Goal: Transaction & Acquisition: Purchase product/service

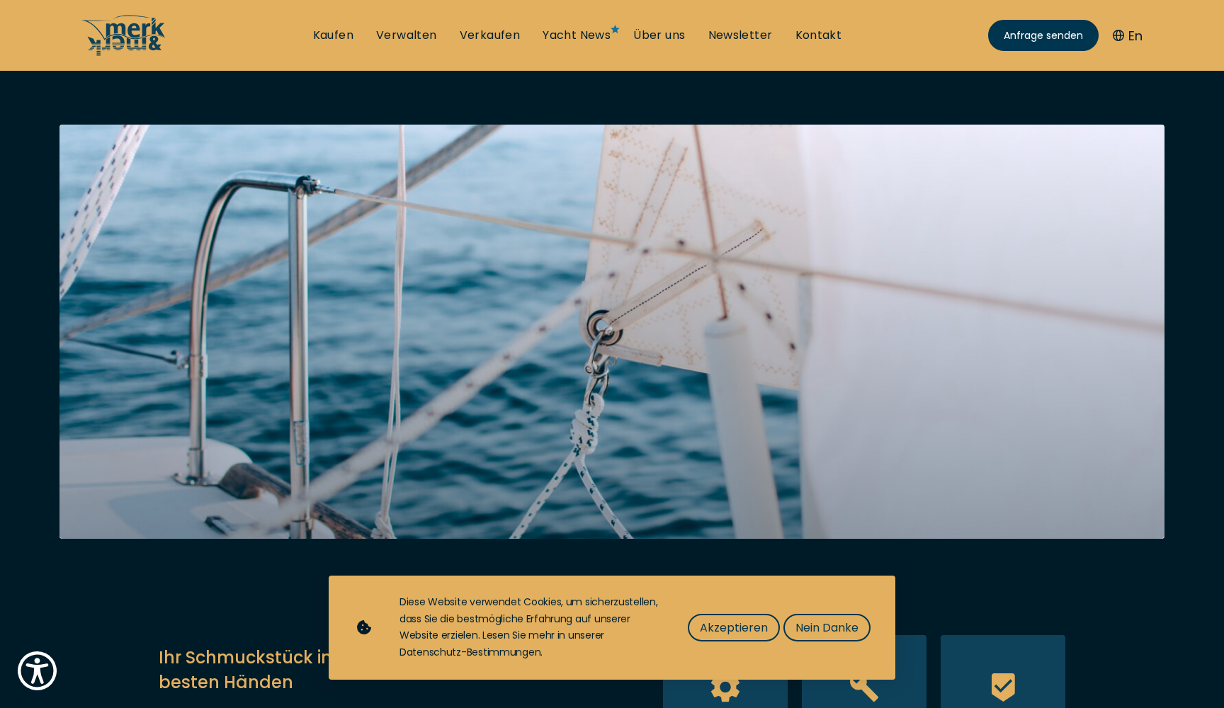
scroll to position [238, 0]
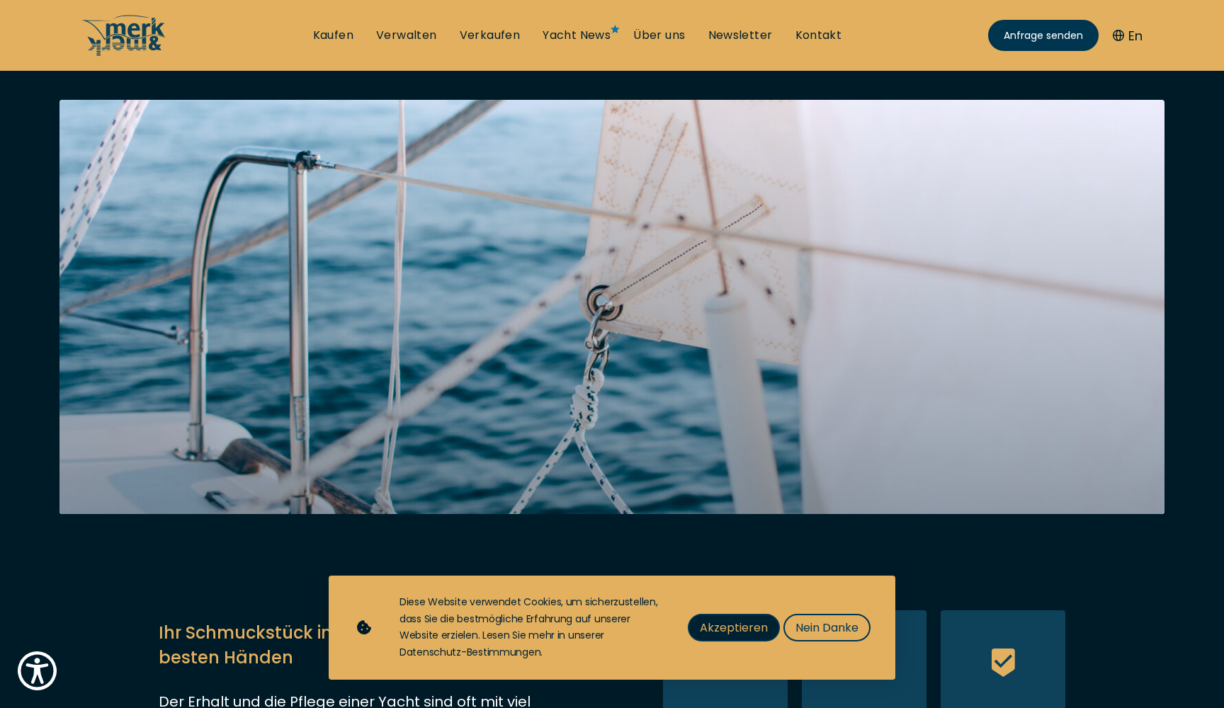
click at [722, 637] on span "Akzeptieren" at bounding box center [734, 628] width 68 height 18
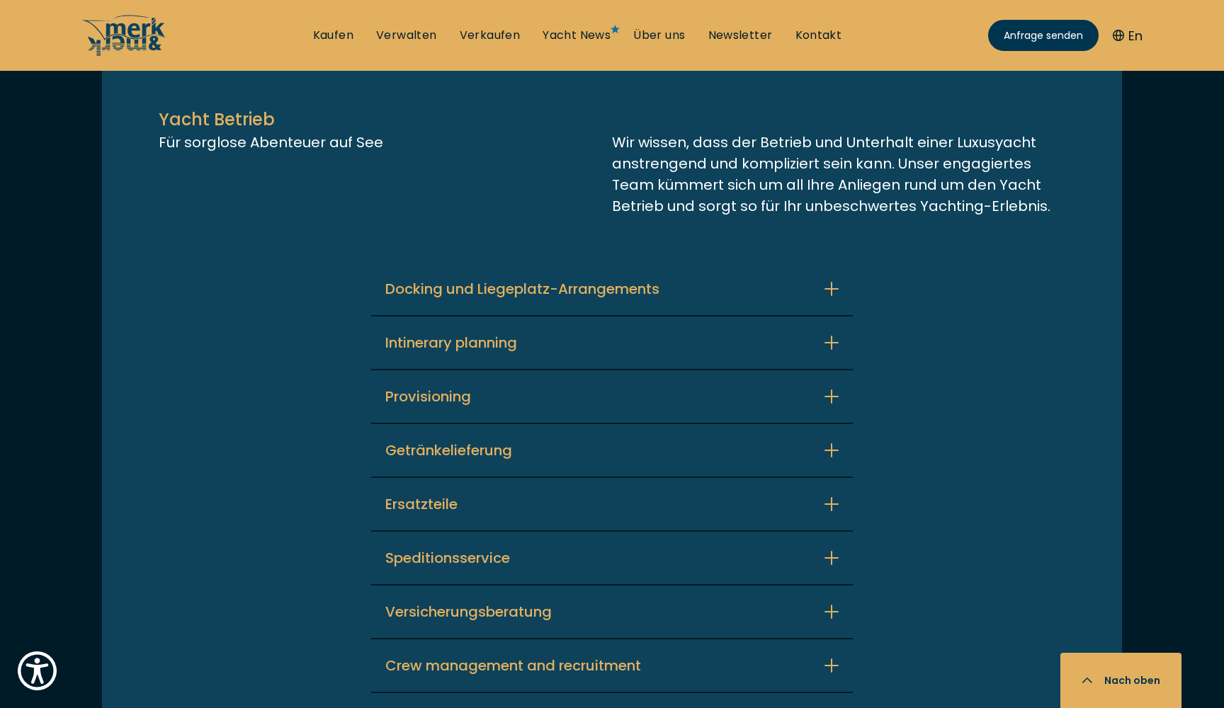
scroll to position [3492, 0]
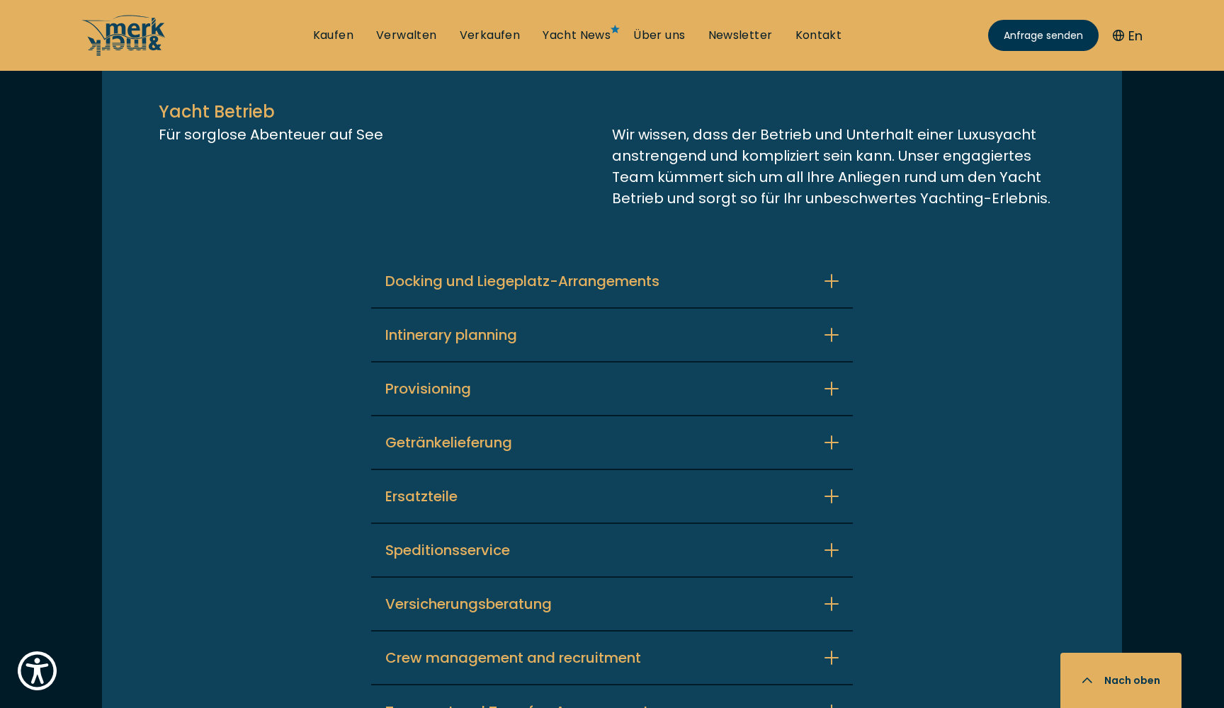
click at [833, 274] on icon "button" at bounding box center [831, 281] width 14 height 14
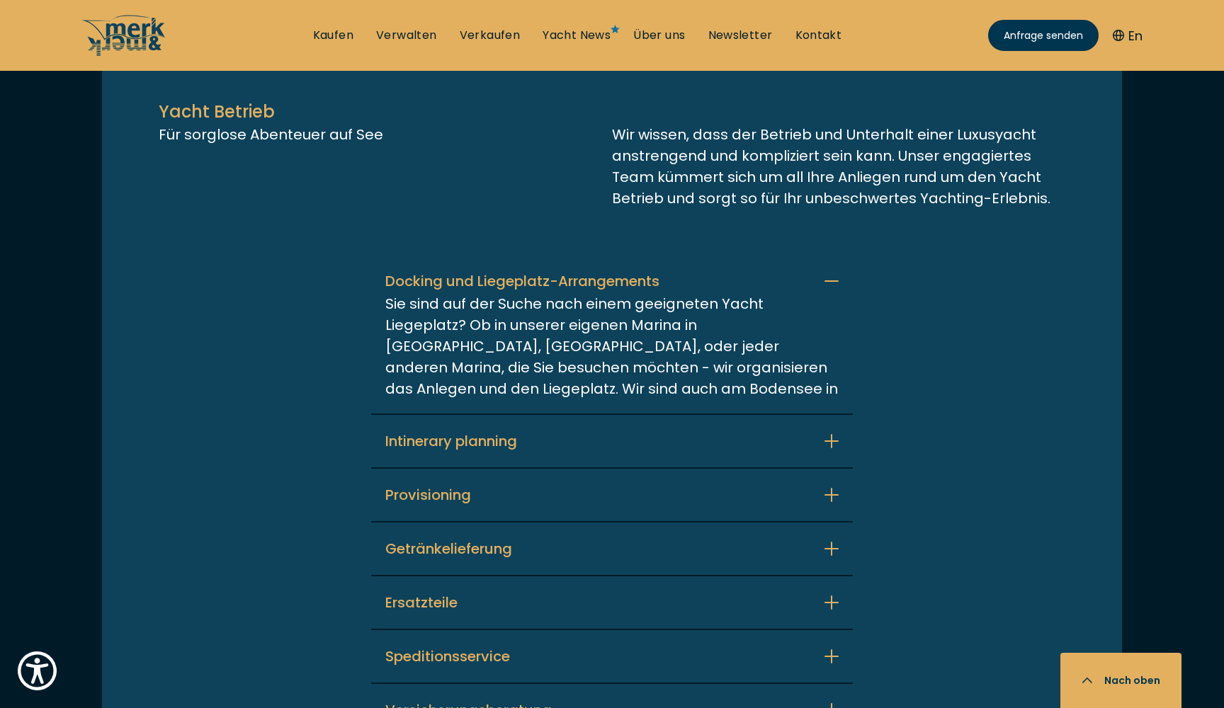
click at [833, 263] on button "Docking und Liegeplatz-Arrangements" at bounding box center [612, 281] width 482 height 52
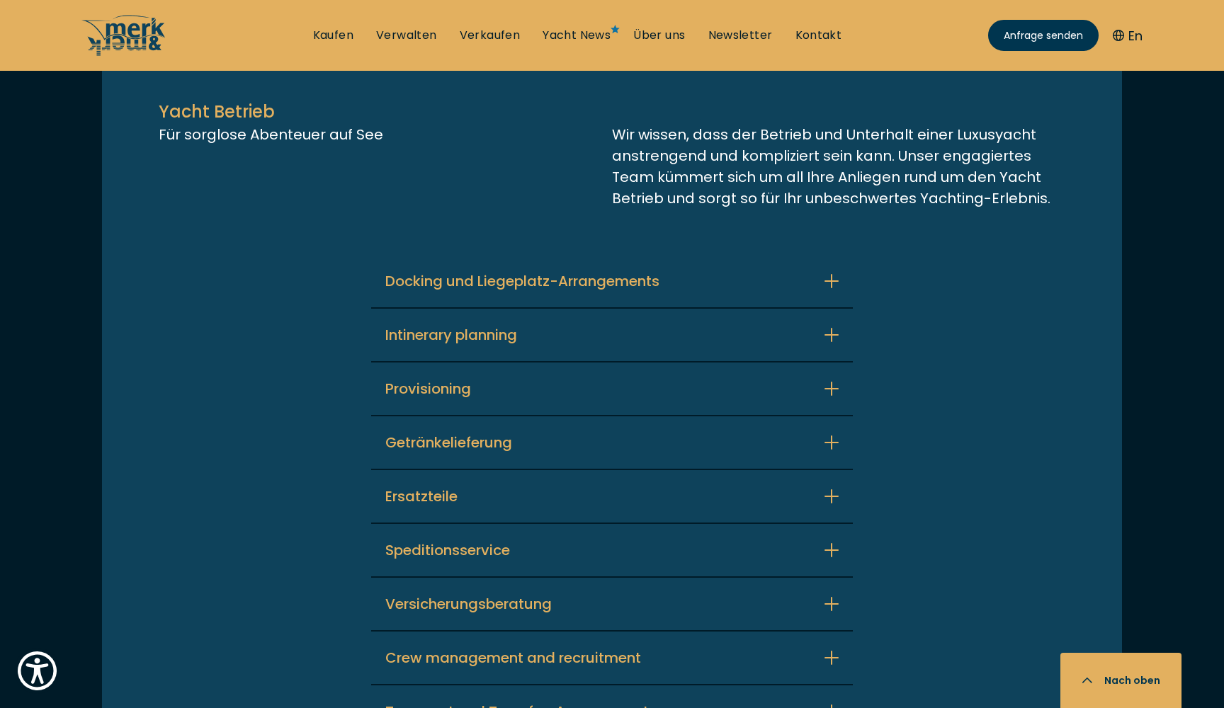
click at [832, 328] on icon "button" at bounding box center [831, 335] width 14 height 14
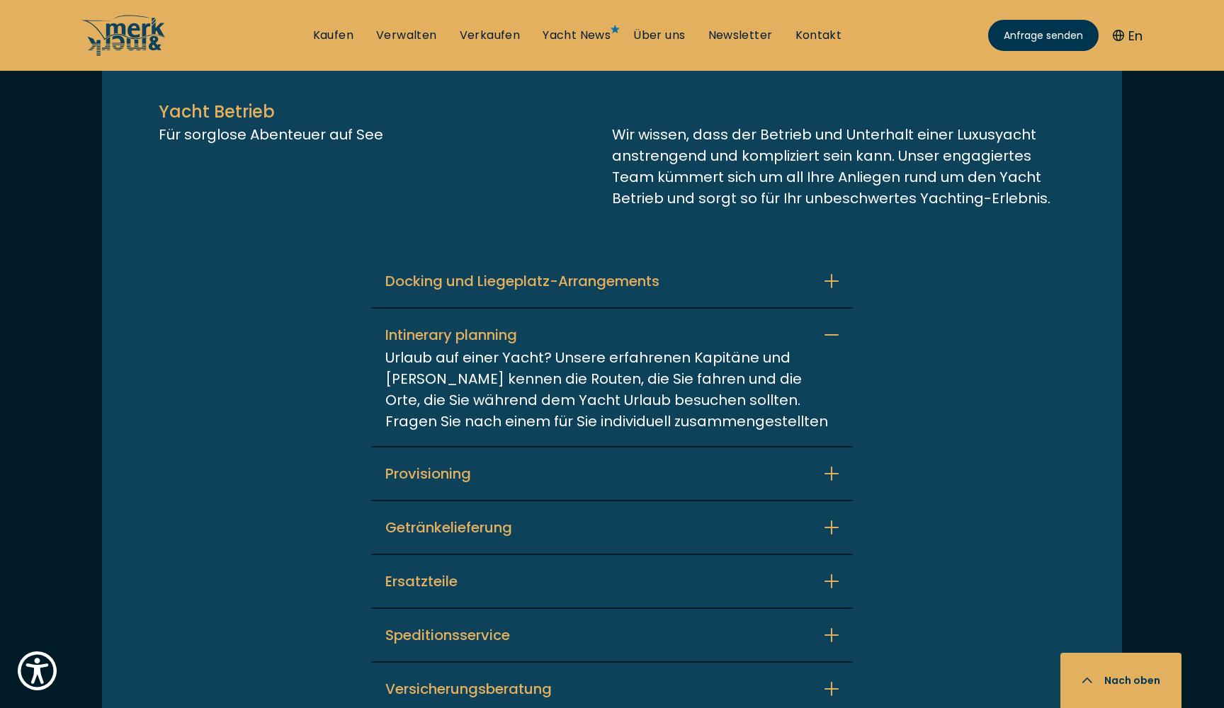
click at [832, 315] on button "Intinerary planning" at bounding box center [612, 335] width 482 height 52
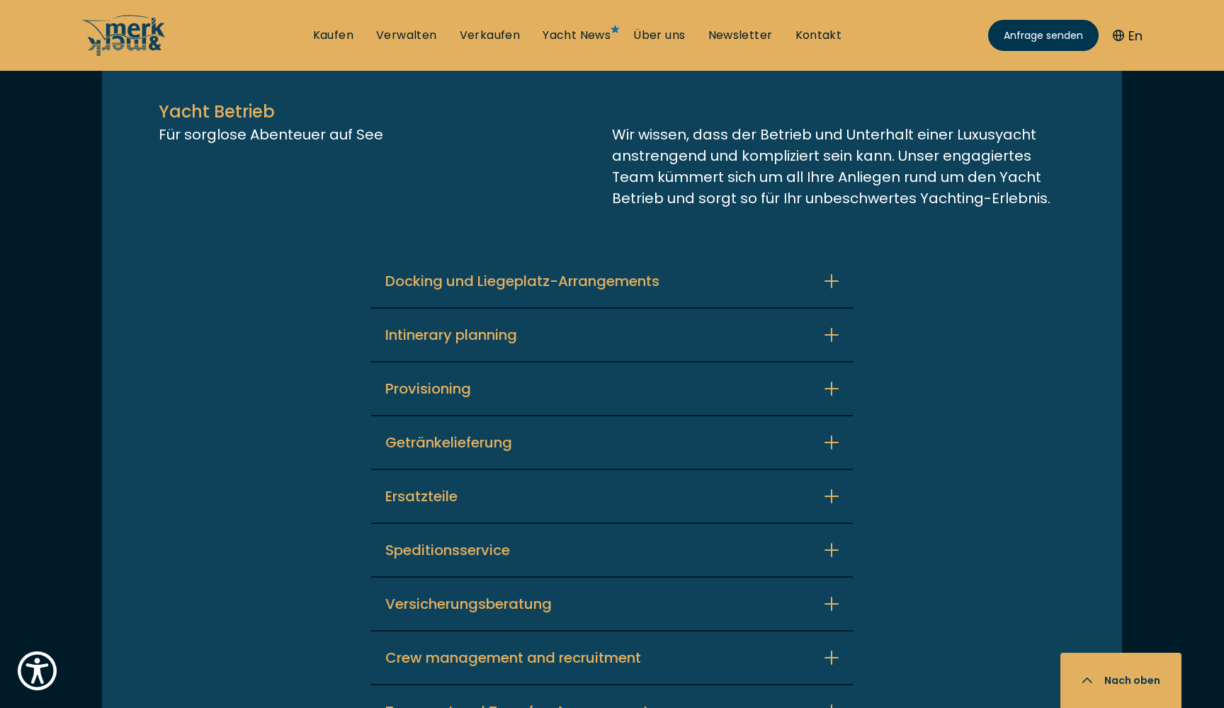
click at [829, 382] on icon "button" at bounding box center [831, 389] width 14 height 14
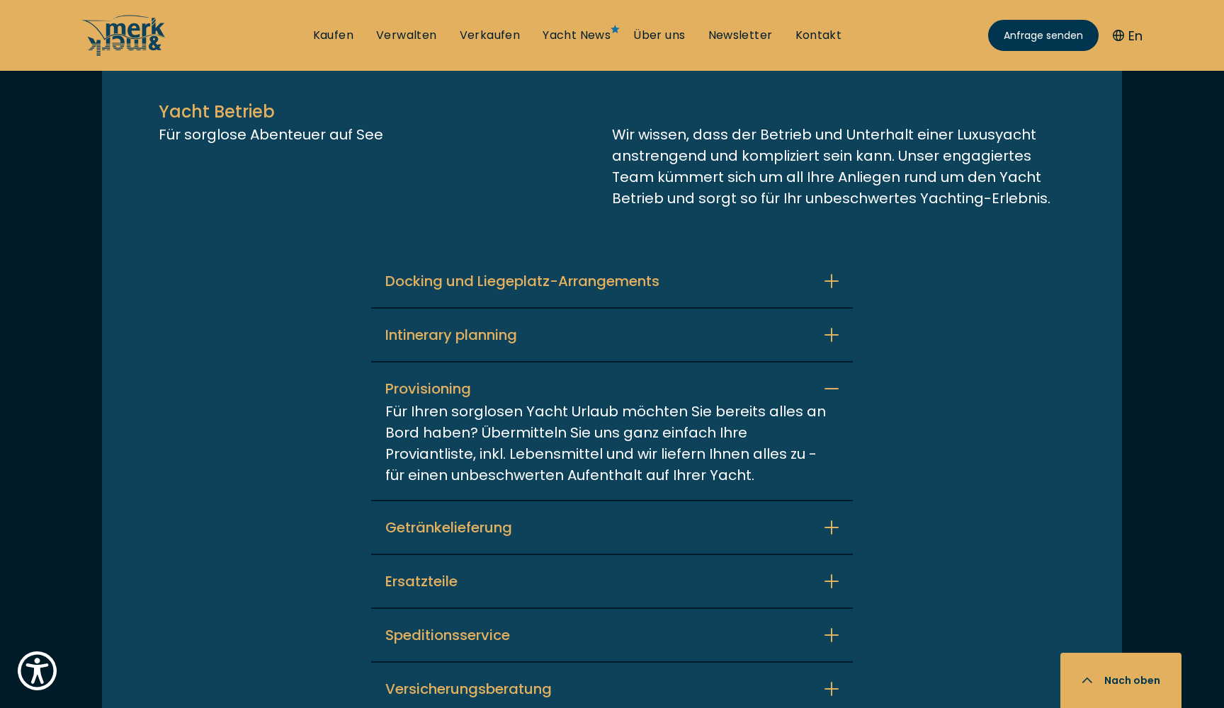
click at [829, 370] on button "Provisioning" at bounding box center [612, 389] width 482 height 52
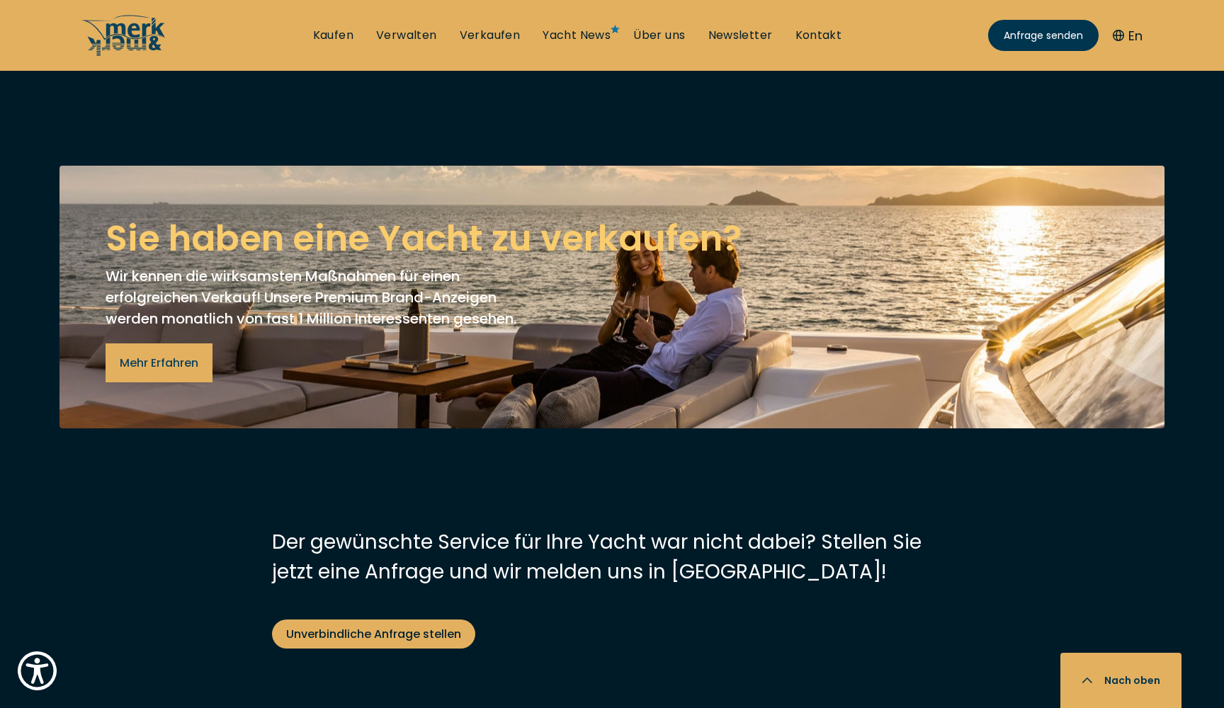
scroll to position [4898, 0]
click at [816, 38] on link "Kontakt" at bounding box center [818, 36] width 47 height 16
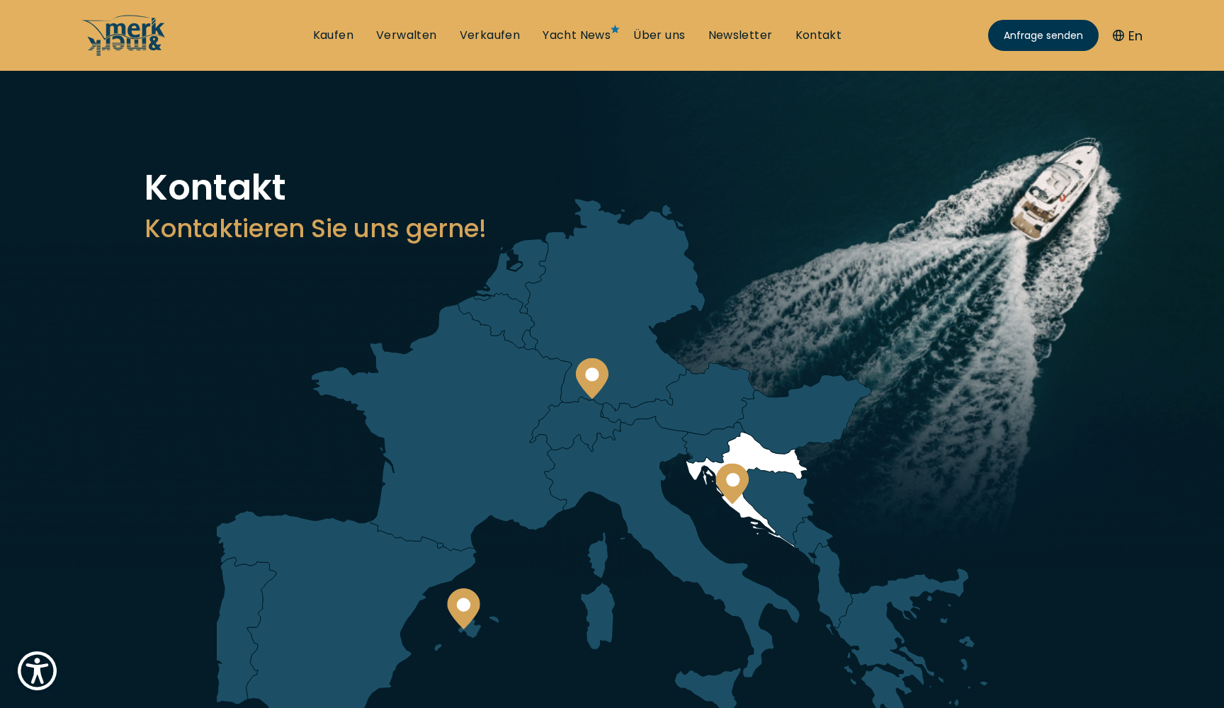
click at [739, 490] on icon at bounding box center [732, 483] width 33 height 41
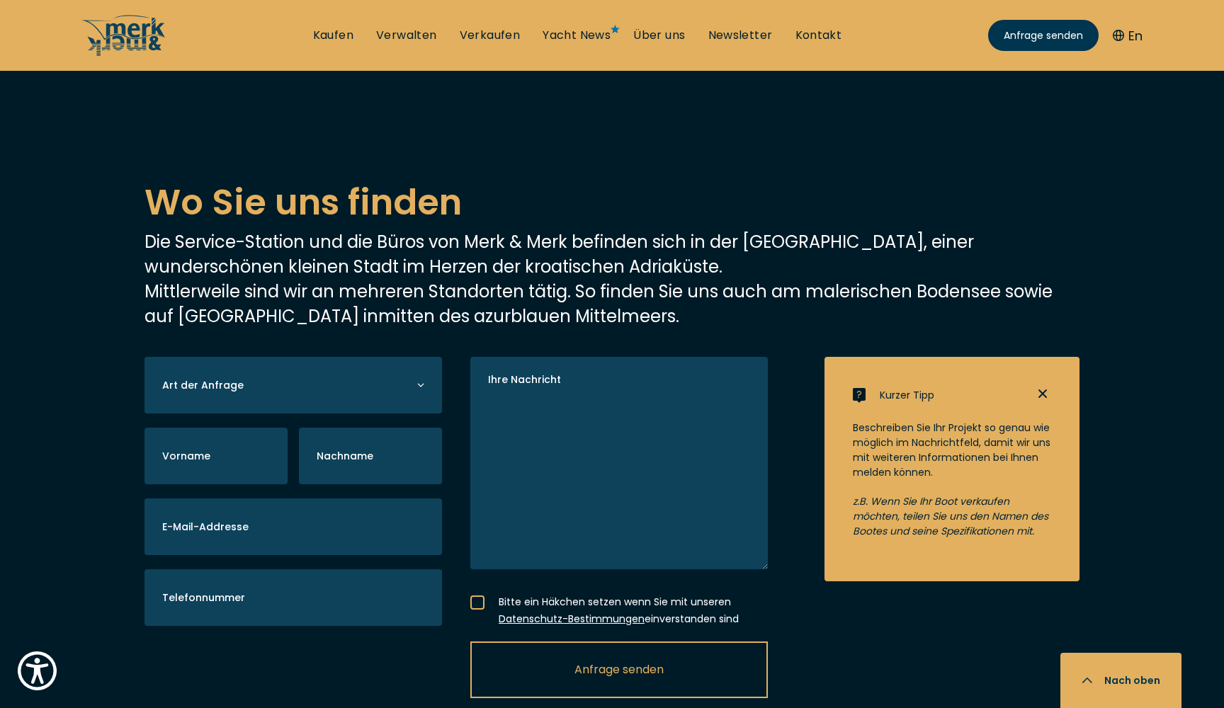
scroll to position [2386, 0]
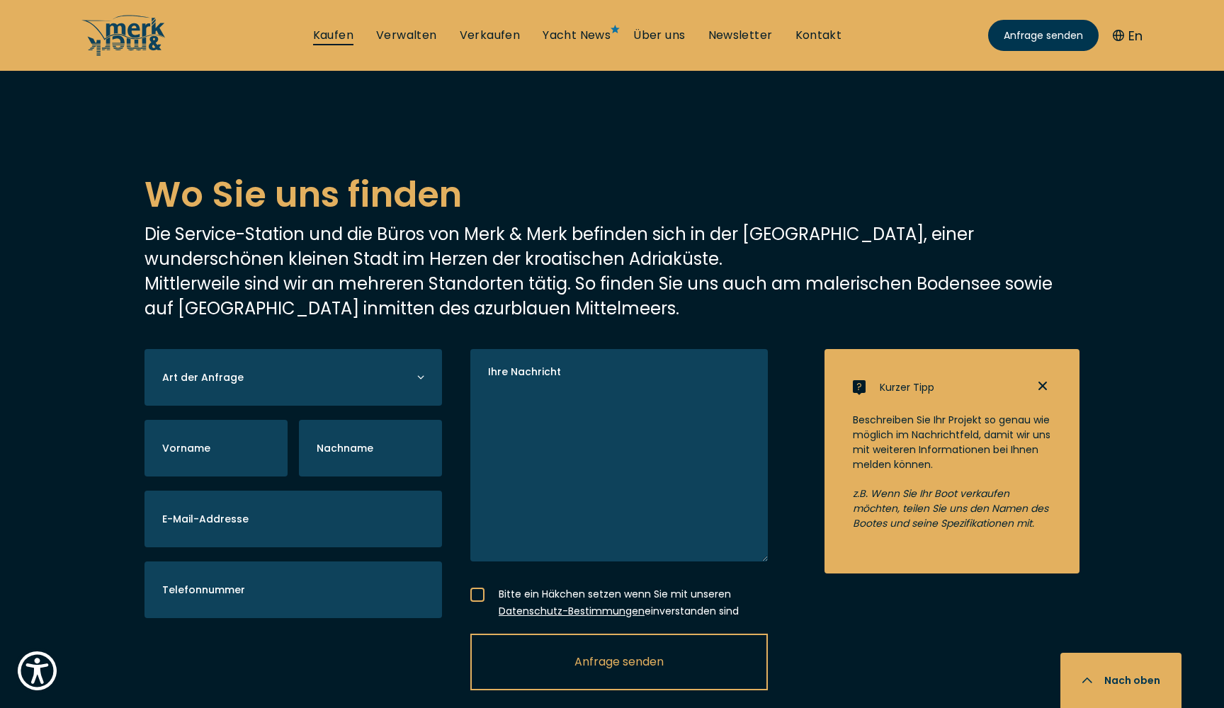
click at [338, 38] on link "Kaufen" at bounding box center [333, 36] width 40 height 16
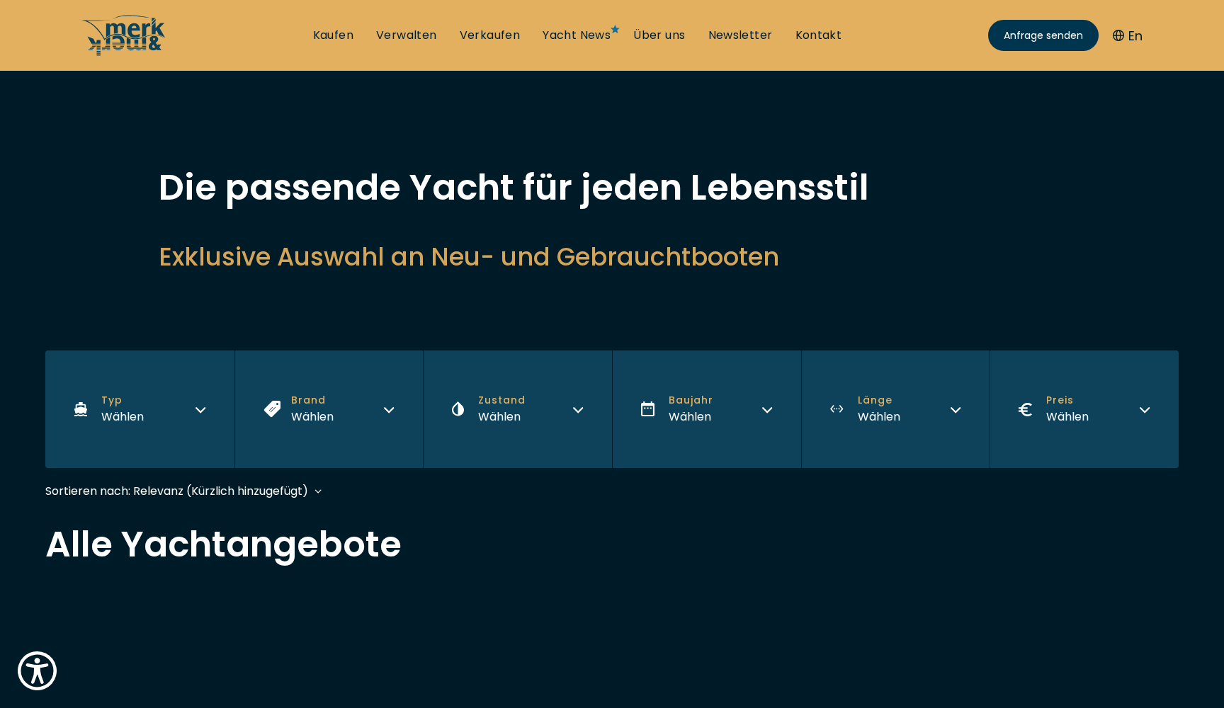
click at [337, 409] on button "Brand Wählen" at bounding box center [328, 410] width 189 height 118
click at [180, 409] on button "Typ Wählen" at bounding box center [139, 410] width 189 height 118
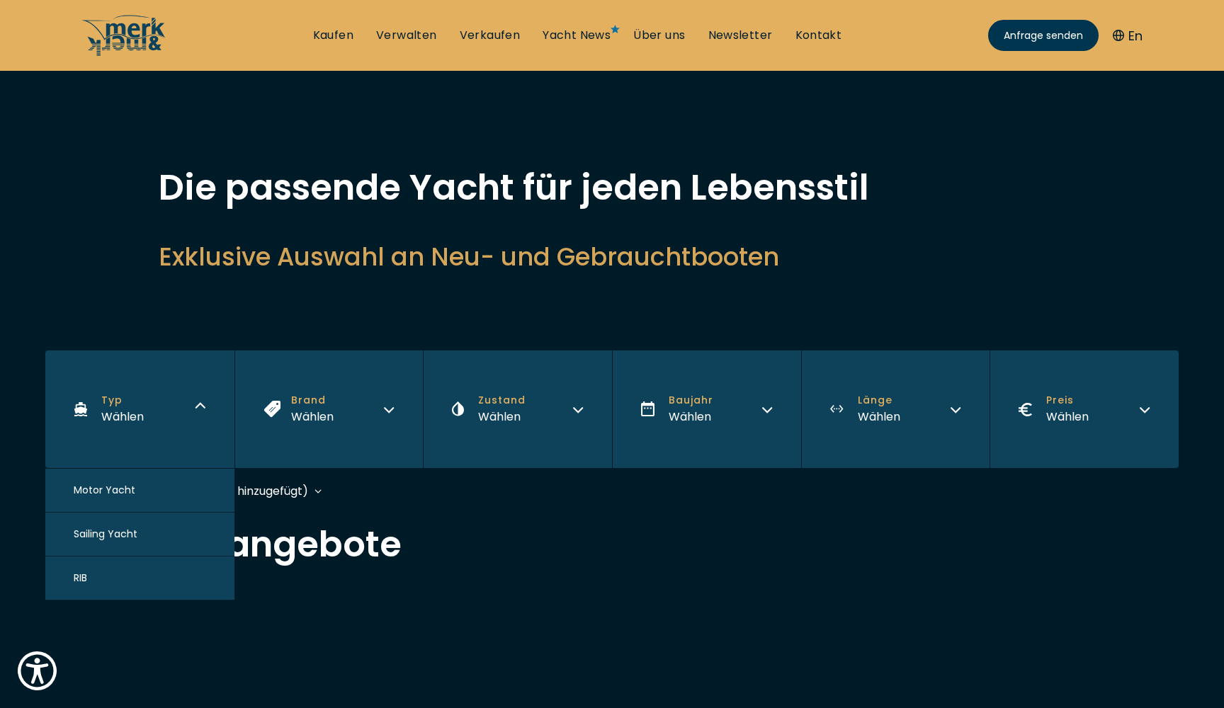
click at [128, 498] on button "Motor Yacht" at bounding box center [139, 491] width 189 height 44
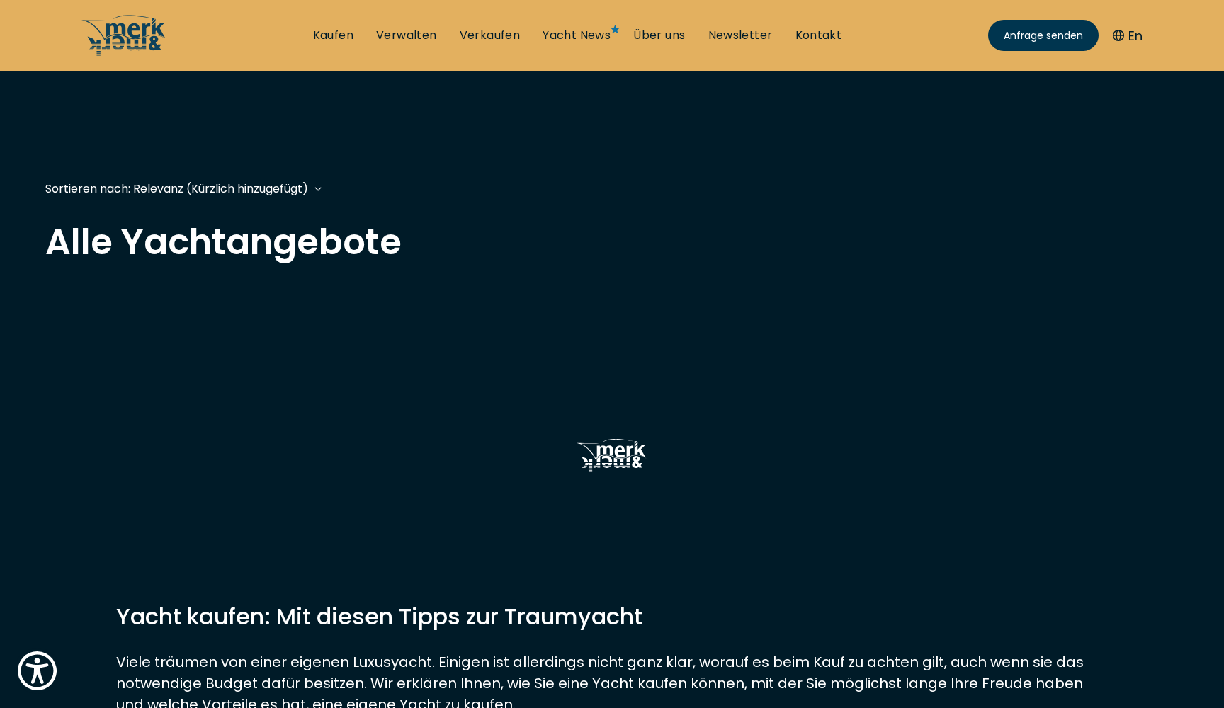
scroll to position [351, 0]
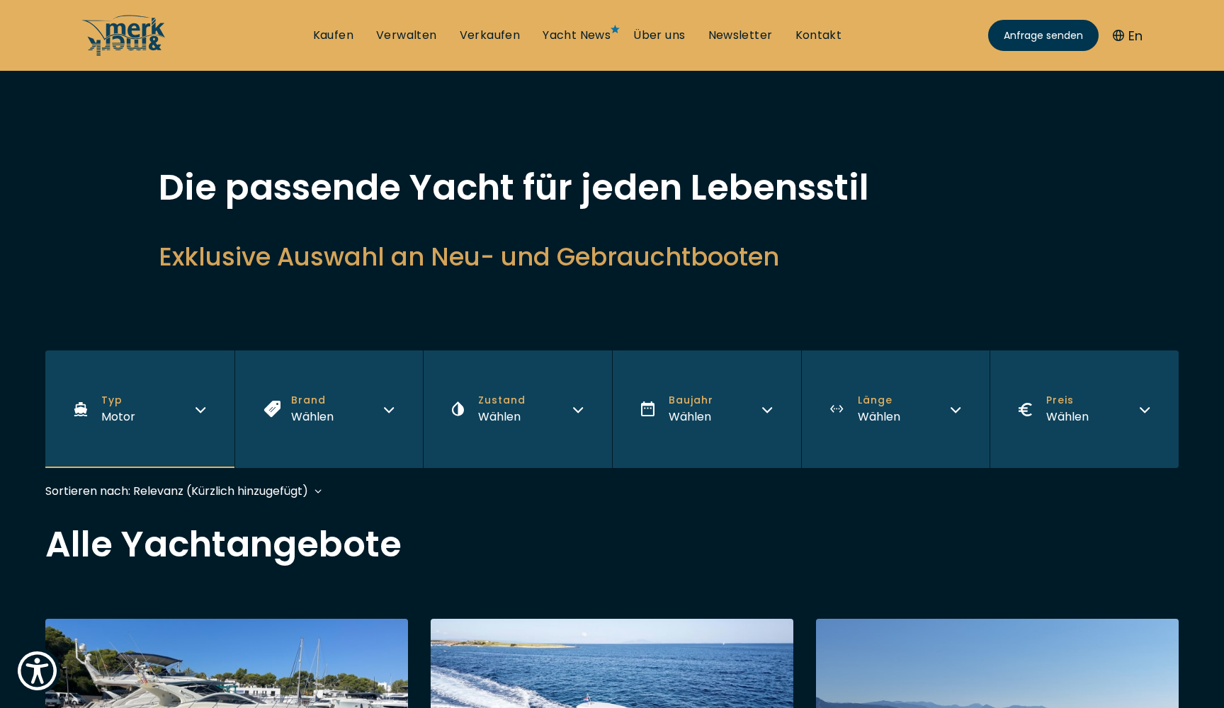
click at [347, 419] on button "Brand Wählen" at bounding box center [328, 410] width 189 height 118
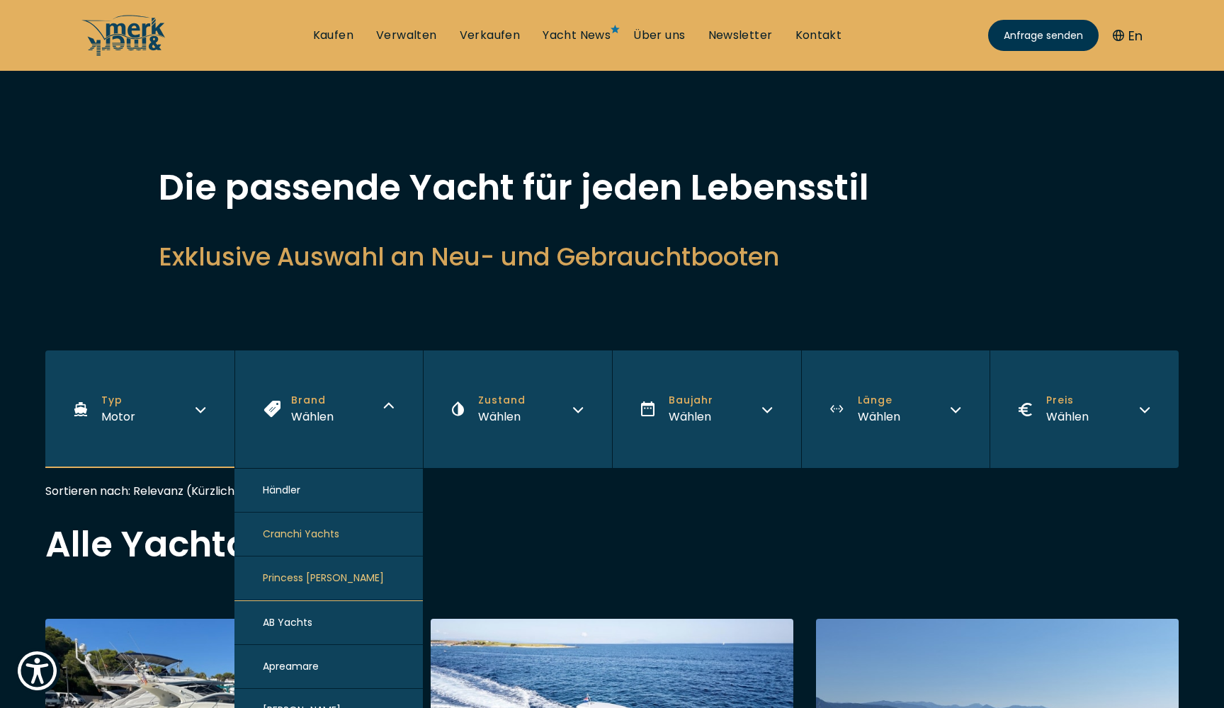
click at [329, 537] on span "Cranchi Yachts" at bounding box center [301, 534] width 76 height 15
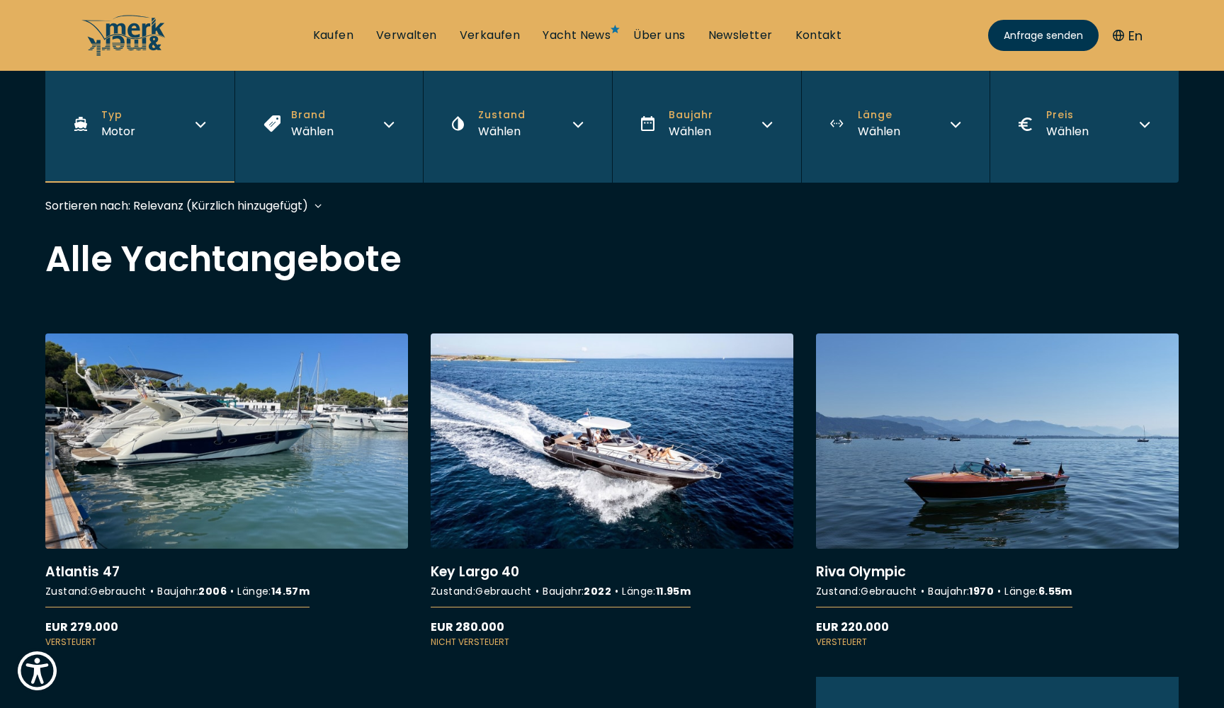
scroll to position [351, 0]
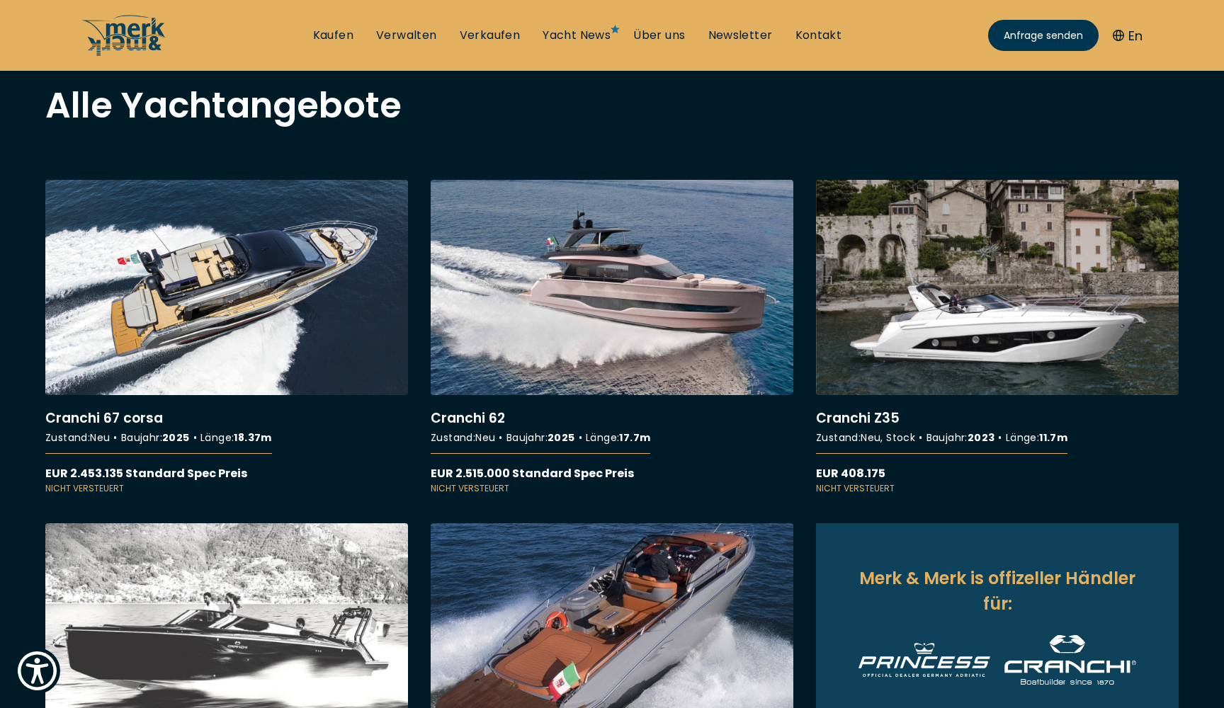
scroll to position [432, 0]
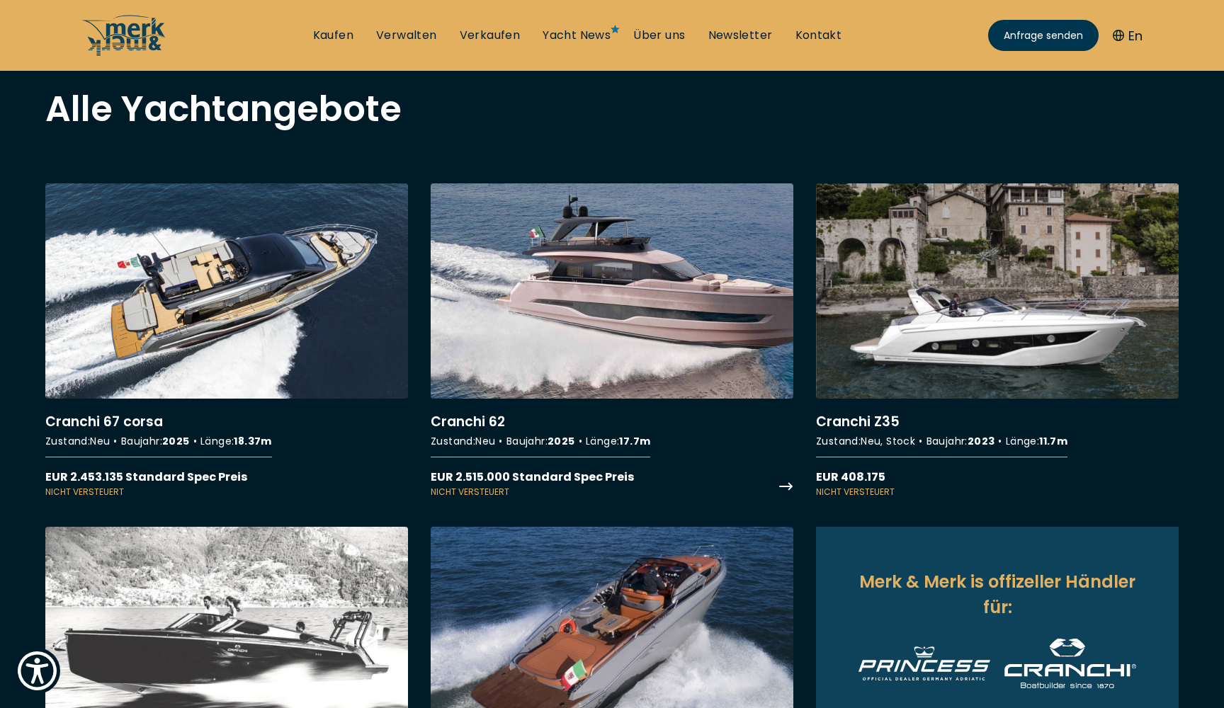
click at [622, 301] on link "More details about Cranchi 62" at bounding box center [612, 340] width 363 height 315
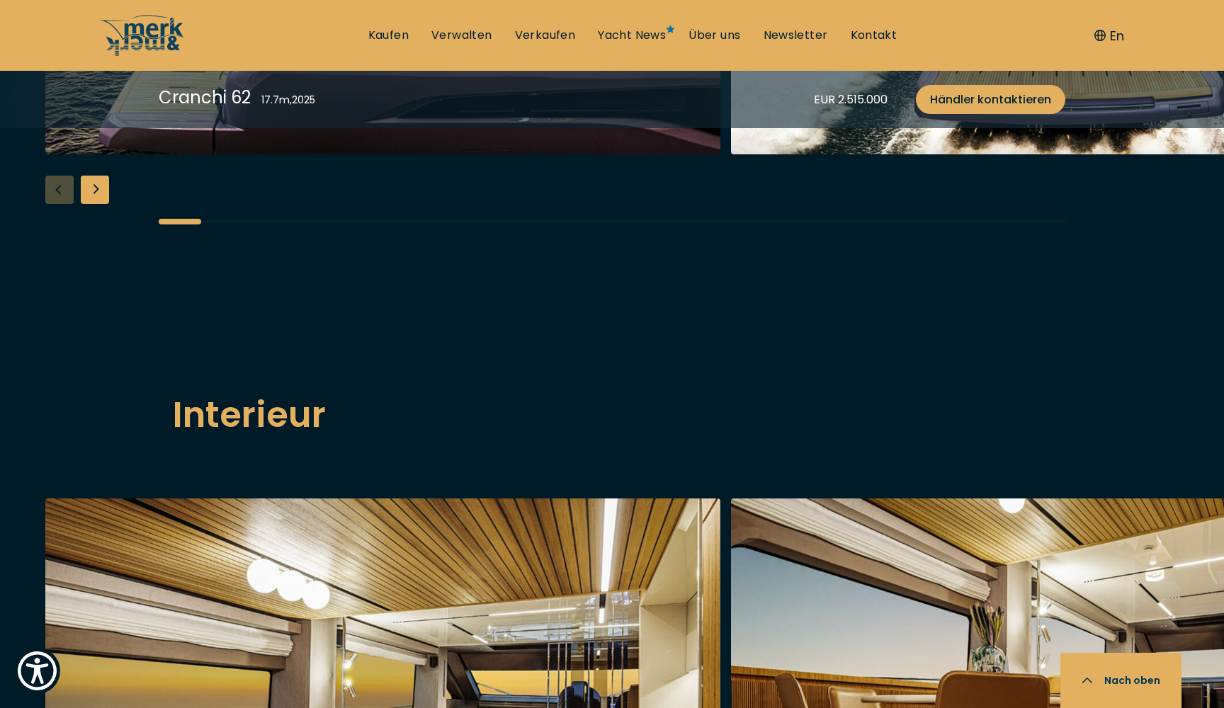
scroll to position [1990, 0]
click at [92, 203] on div "Next slide" at bounding box center [95, 189] width 28 height 28
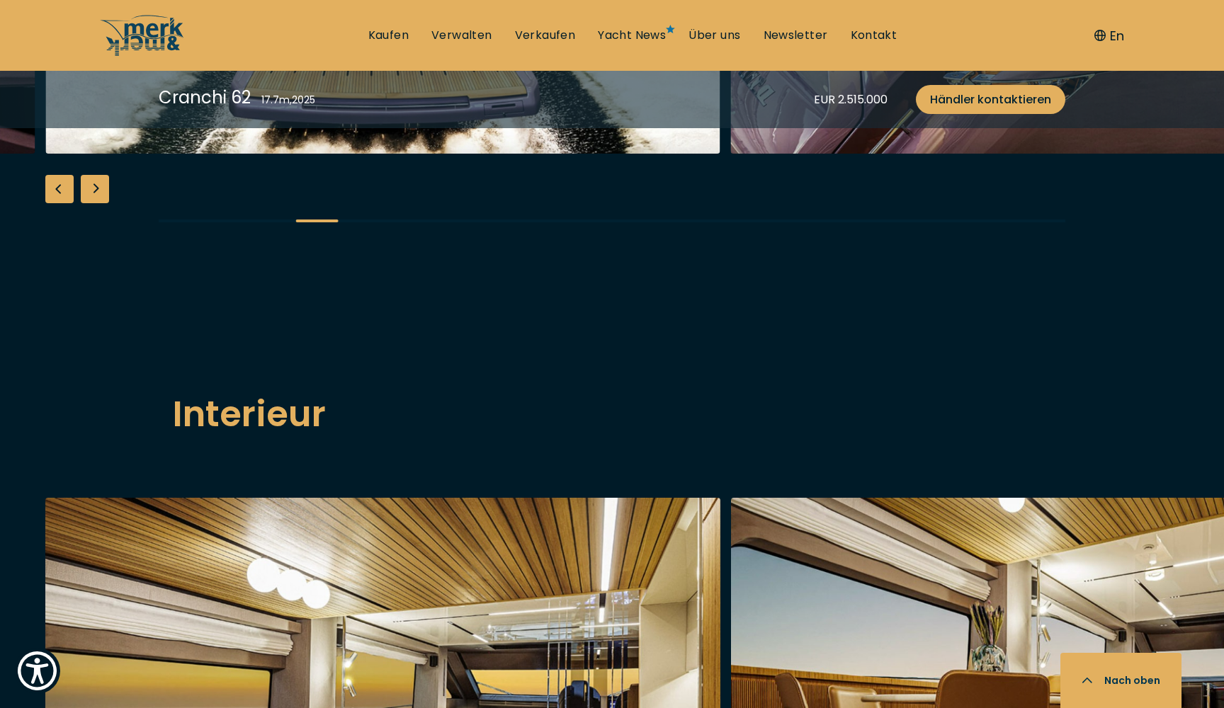
click at [92, 203] on div "Next slide" at bounding box center [95, 189] width 28 height 28
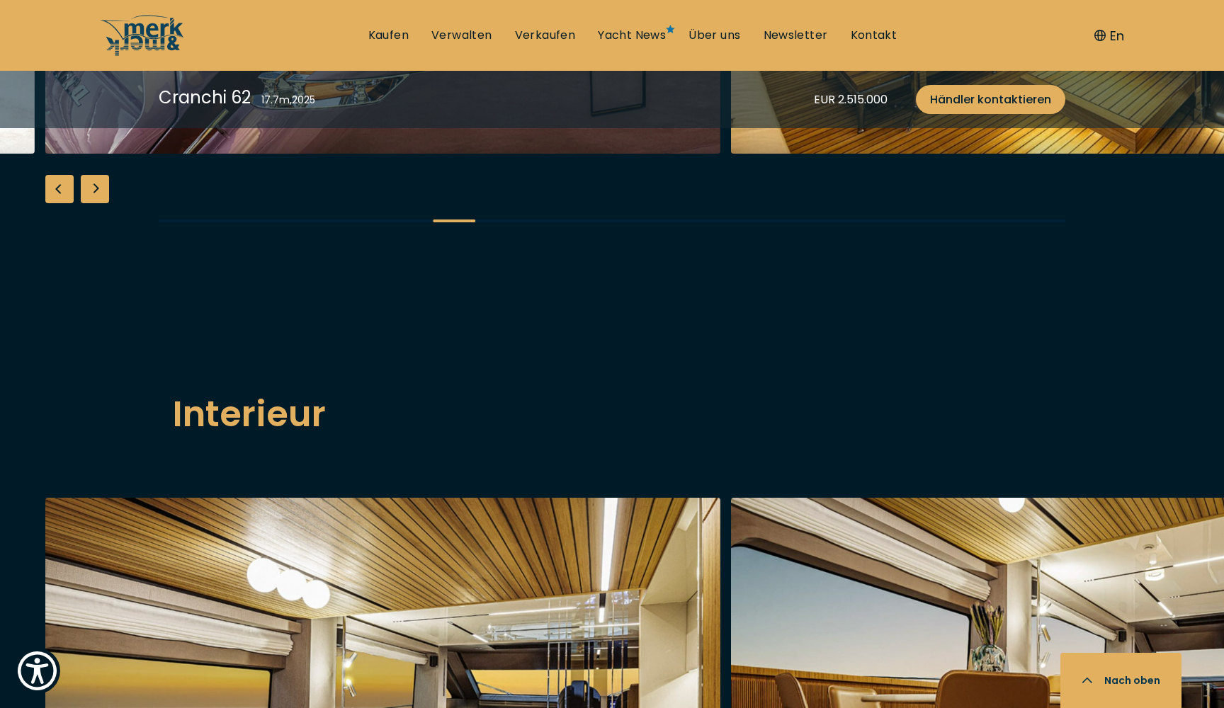
click at [92, 203] on div "Next slide" at bounding box center [95, 189] width 28 height 28
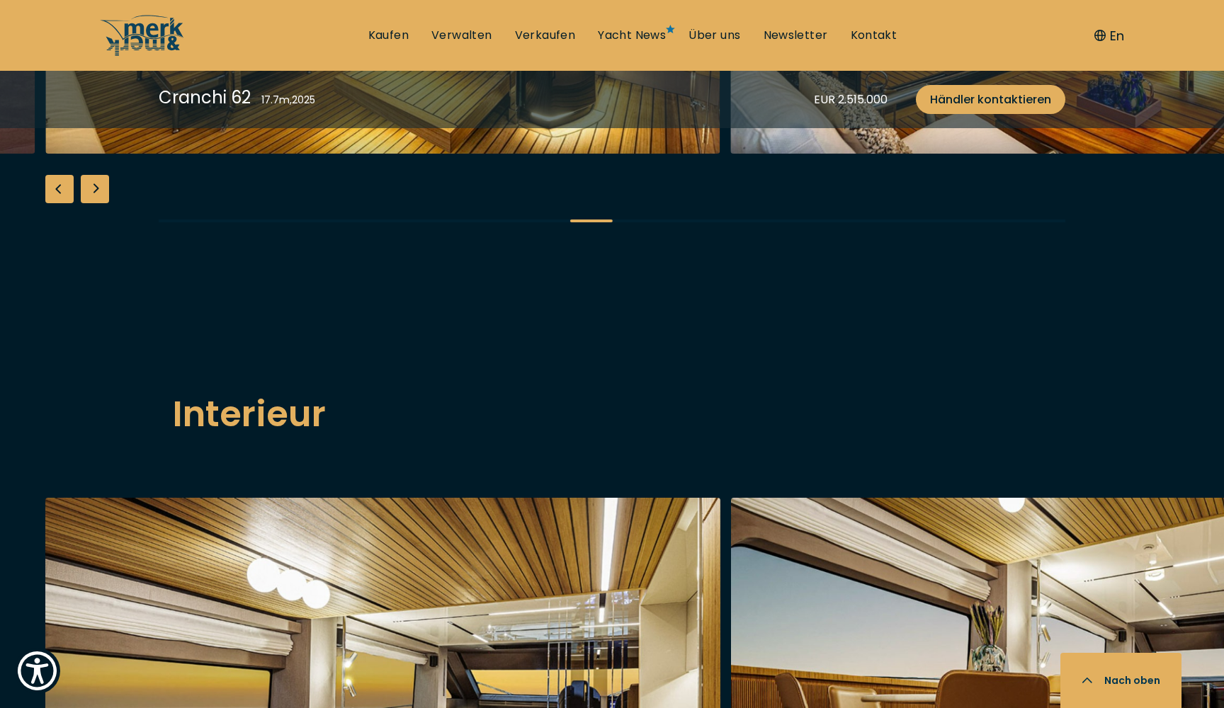
click at [92, 203] on div "Next slide" at bounding box center [95, 189] width 28 height 28
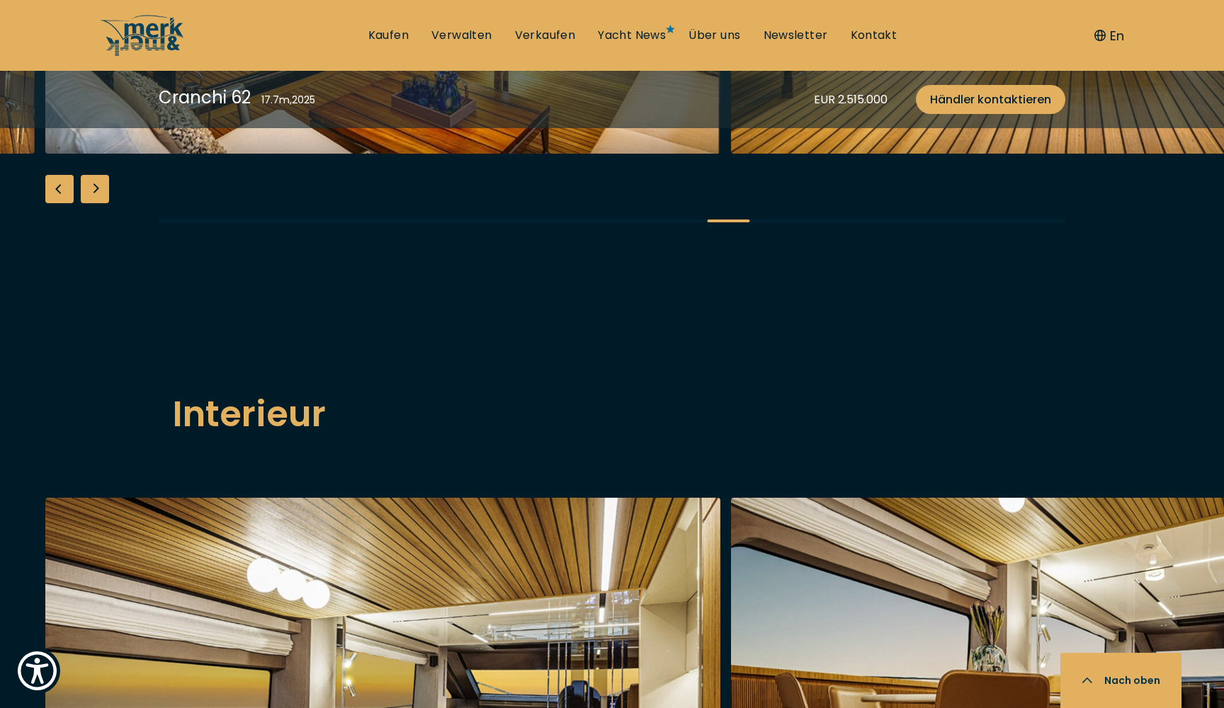
click at [92, 203] on div "Next slide" at bounding box center [95, 189] width 28 height 28
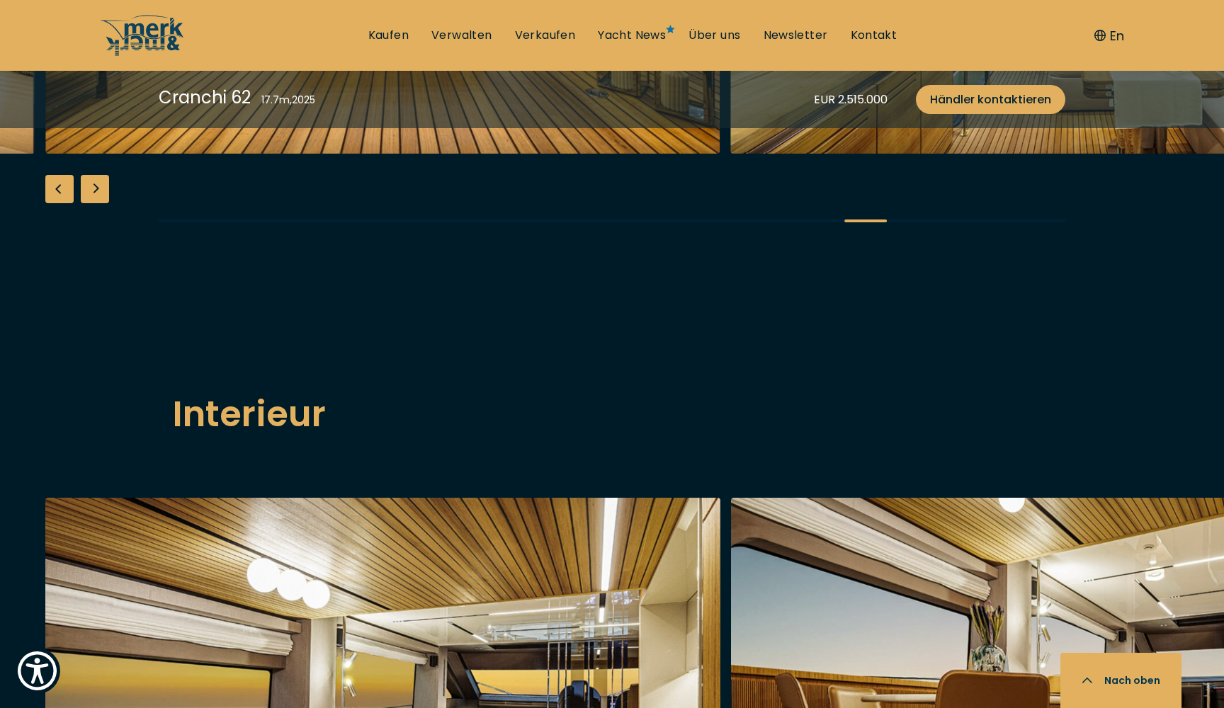
click at [92, 203] on div "Next slide" at bounding box center [95, 189] width 28 height 28
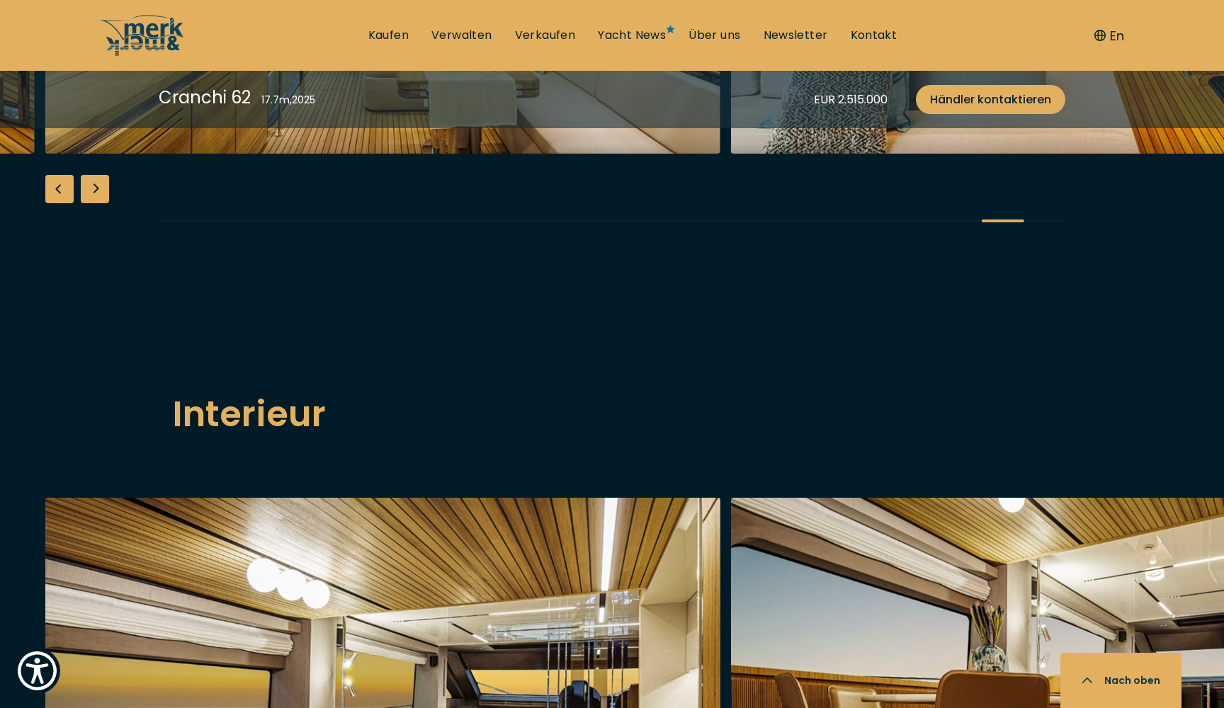
click at [92, 203] on div "Next slide" at bounding box center [95, 189] width 28 height 28
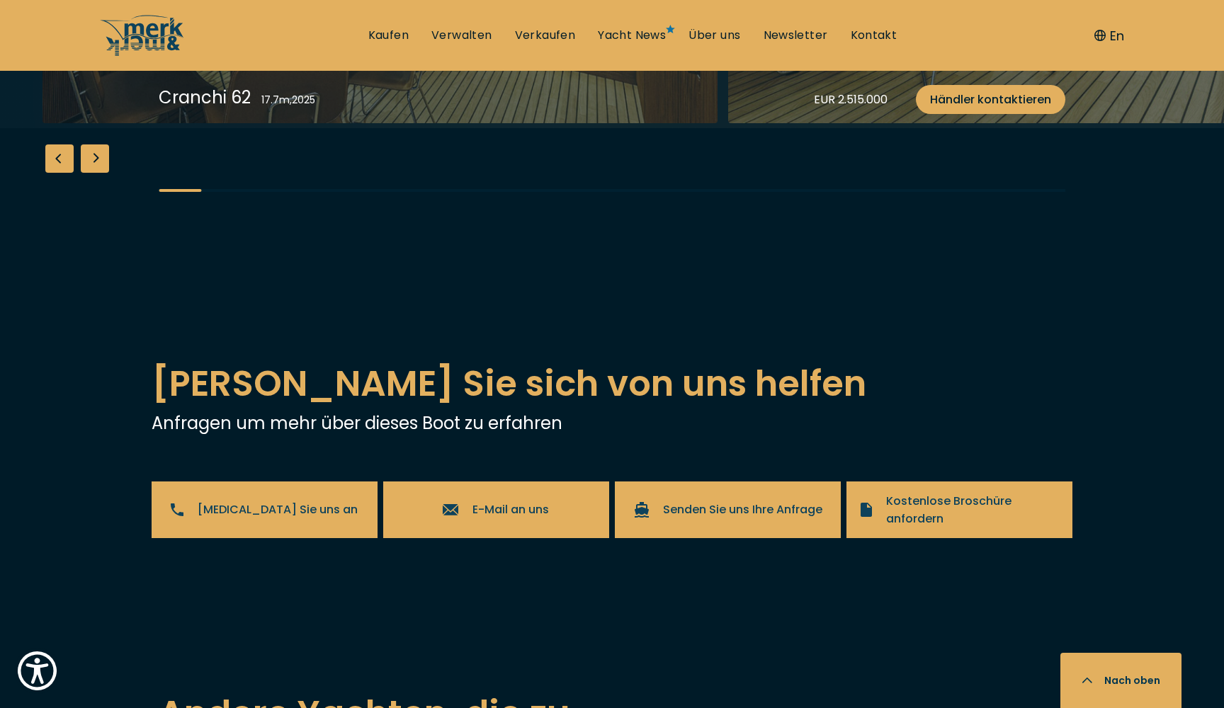
scroll to position [2821, 0]
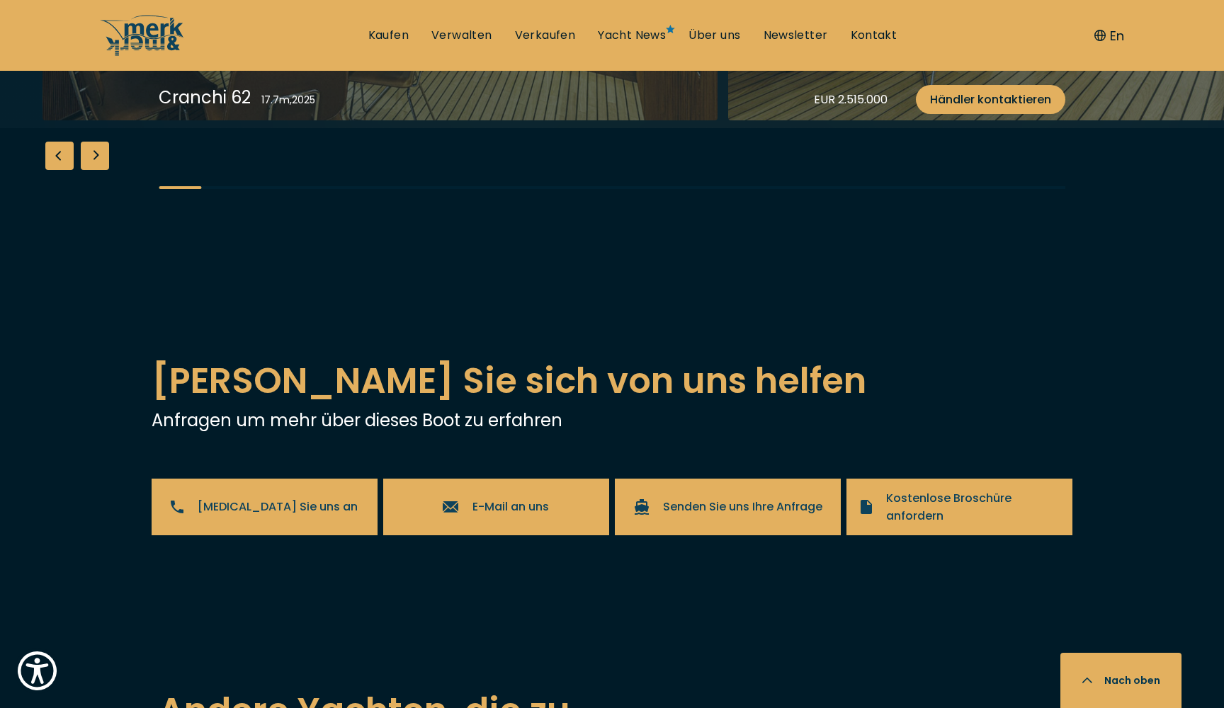
click at [97, 170] on div "Next slide" at bounding box center [95, 156] width 28 height 28
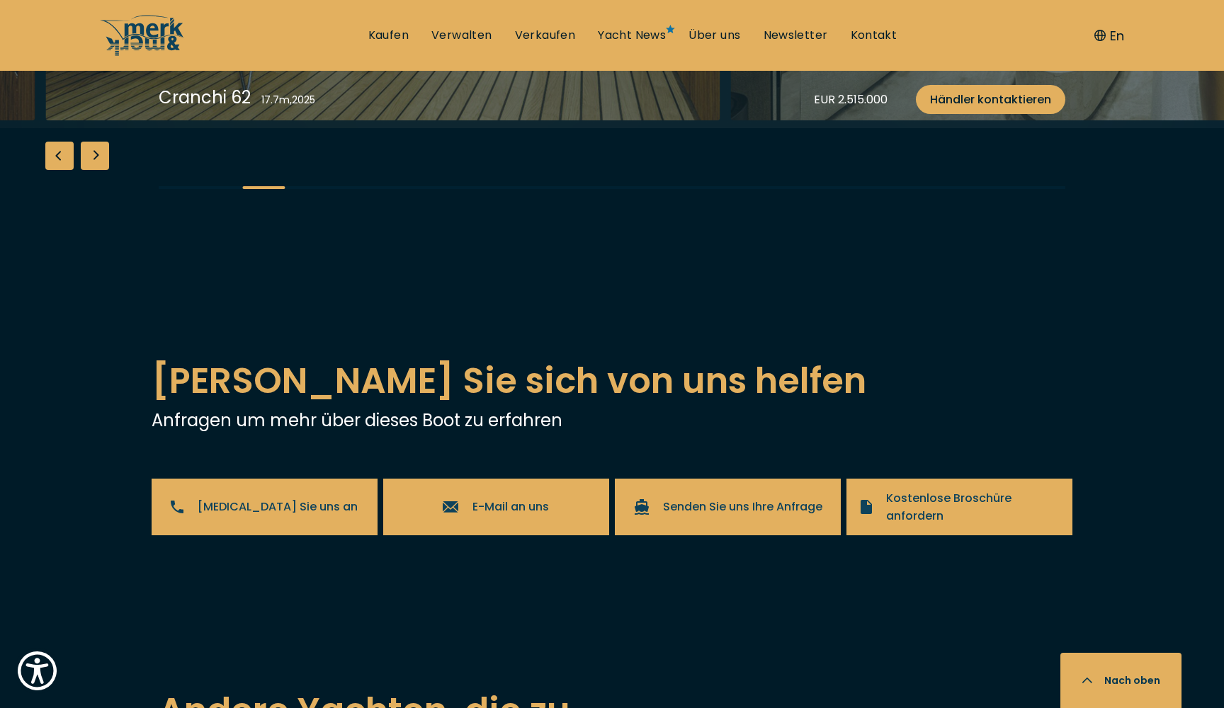
click at [97, 170] on div "Next slide" at bounding box center [95, 156] width 28 height 28
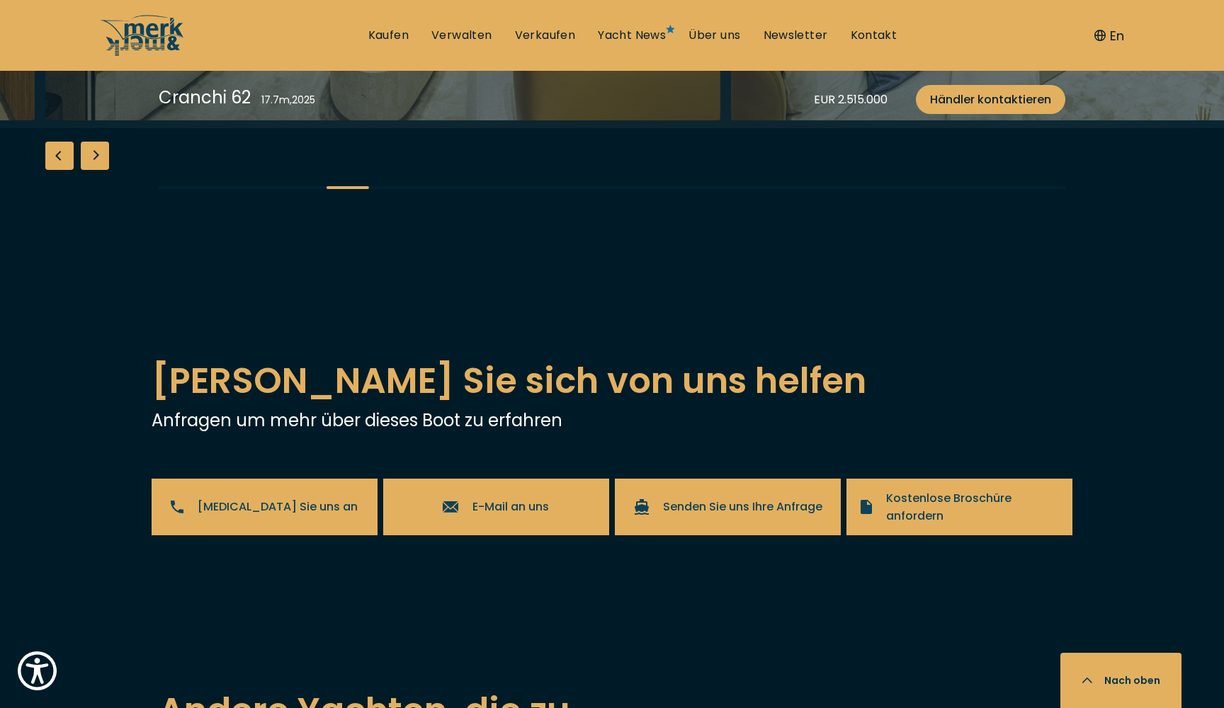
click at [97, 170] on div "Next slide" at bounding box center [95, 156] width 28 height 28
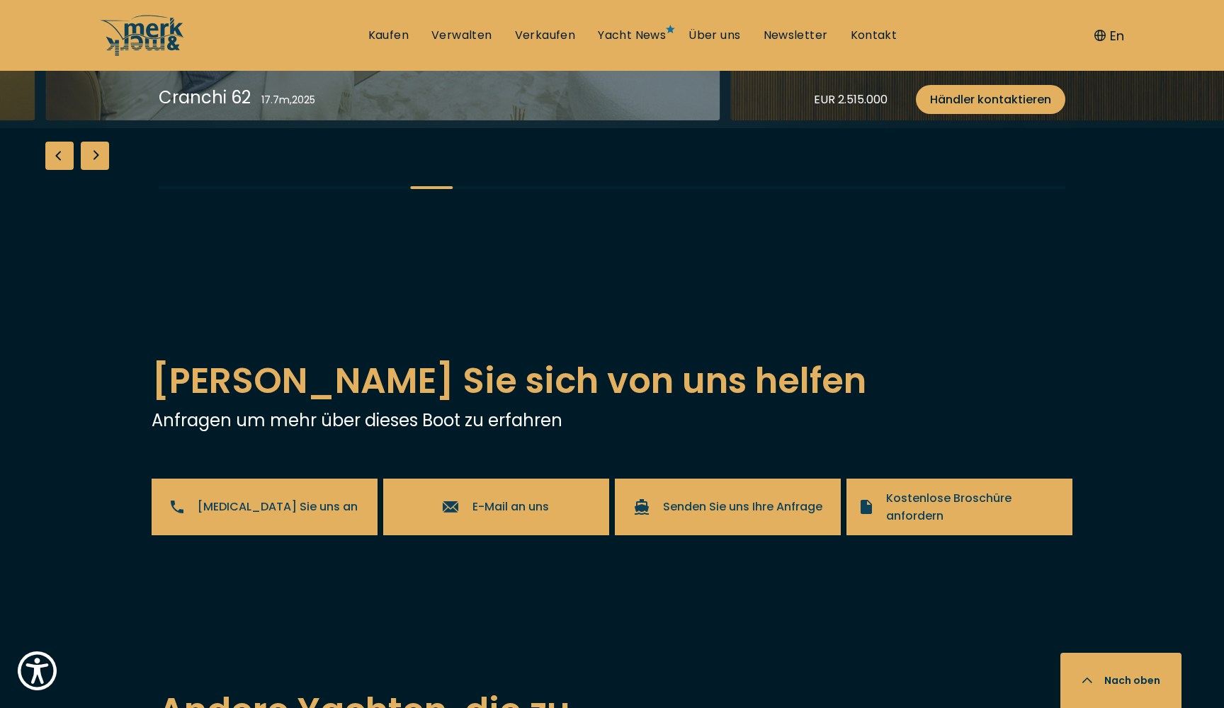
click at [97, 170] on div "Next slide" at bounding box center [95, 156] width 28 height 28
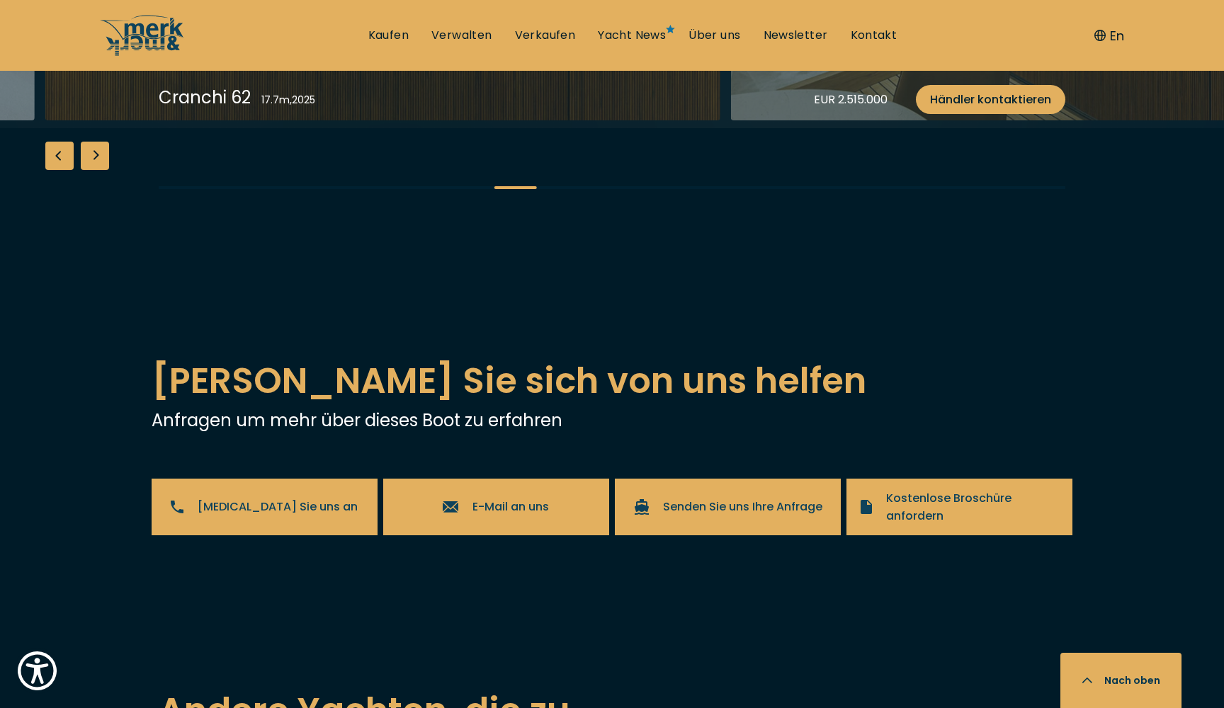
click at [97, 170] on div "Next slide" at bounding box center [95, 156] width 28 height 28
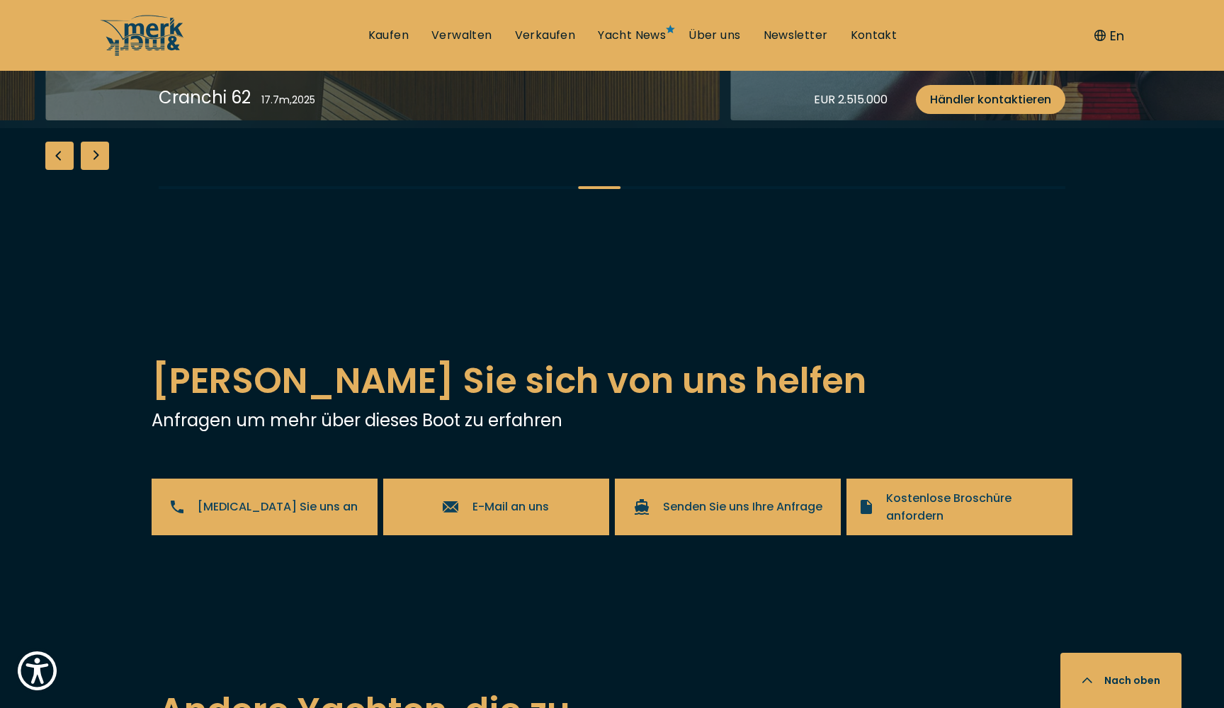
click at [97, 170] on div "Next slide" at bounding box center [95, 156] width 28 height 28
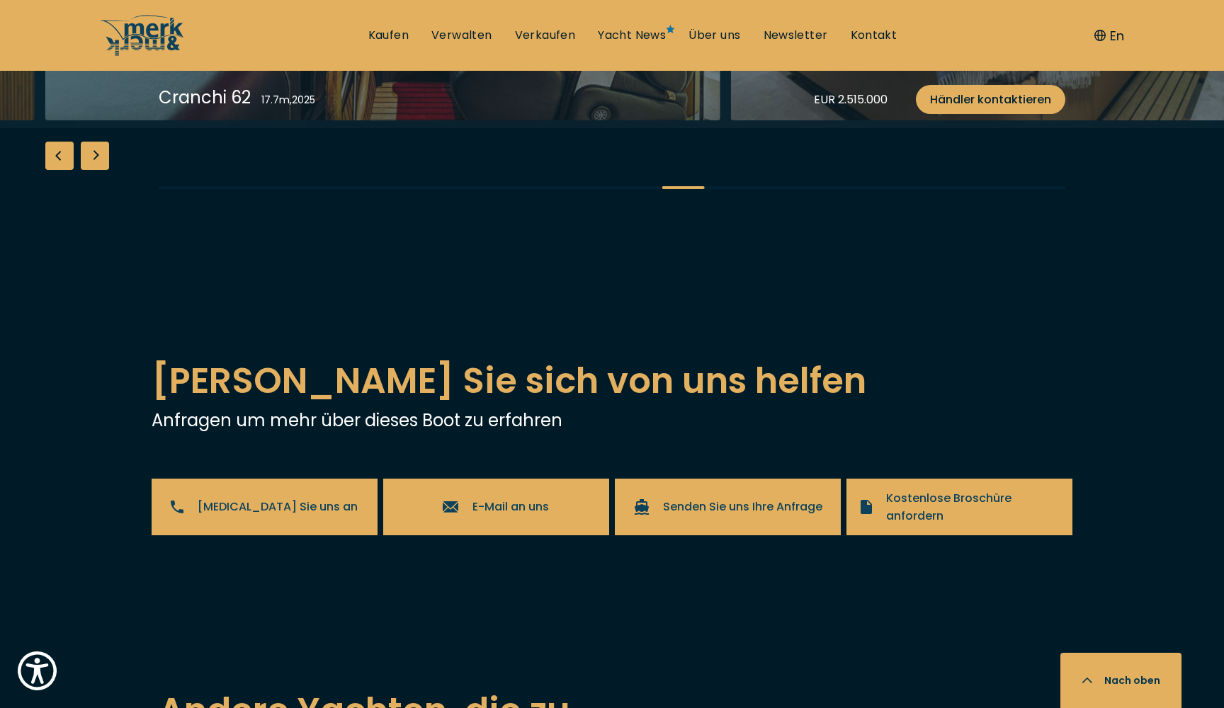
click at [97, 170] on div "Next slide" at bounding box center [95, 156] width 28 height 28
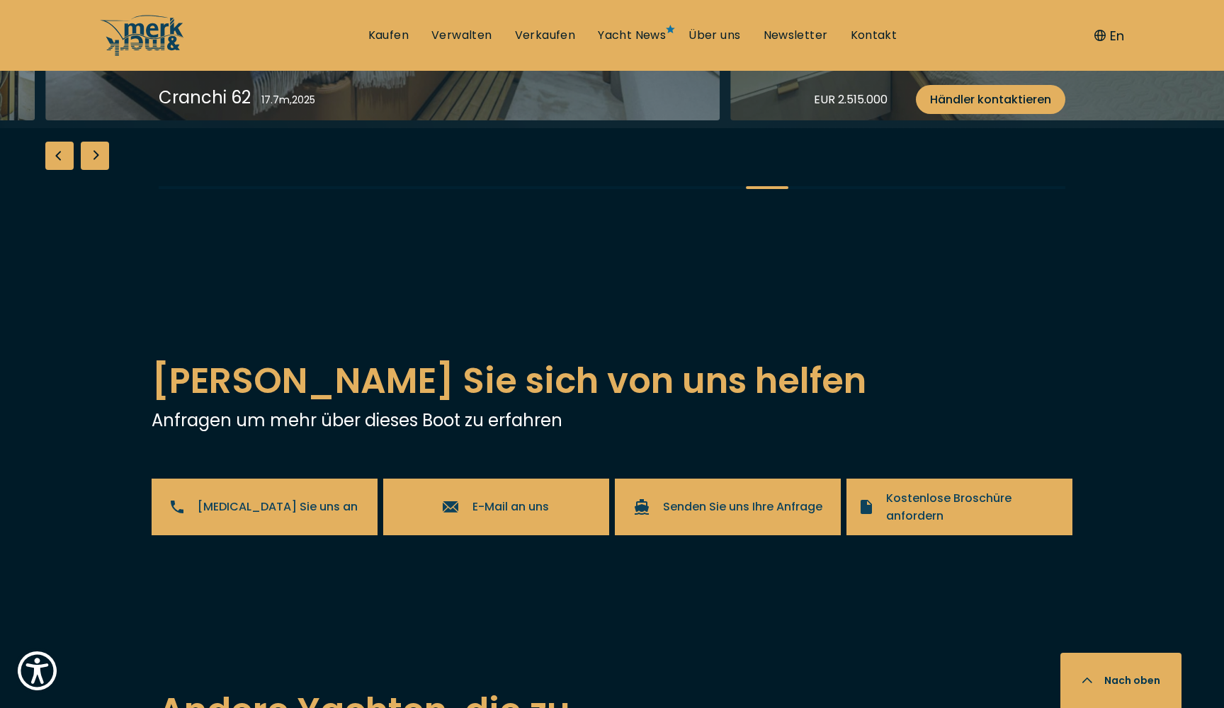
click at [97, 170] on div "Next slide" at bounding box center [95, 156] width 28 height 28
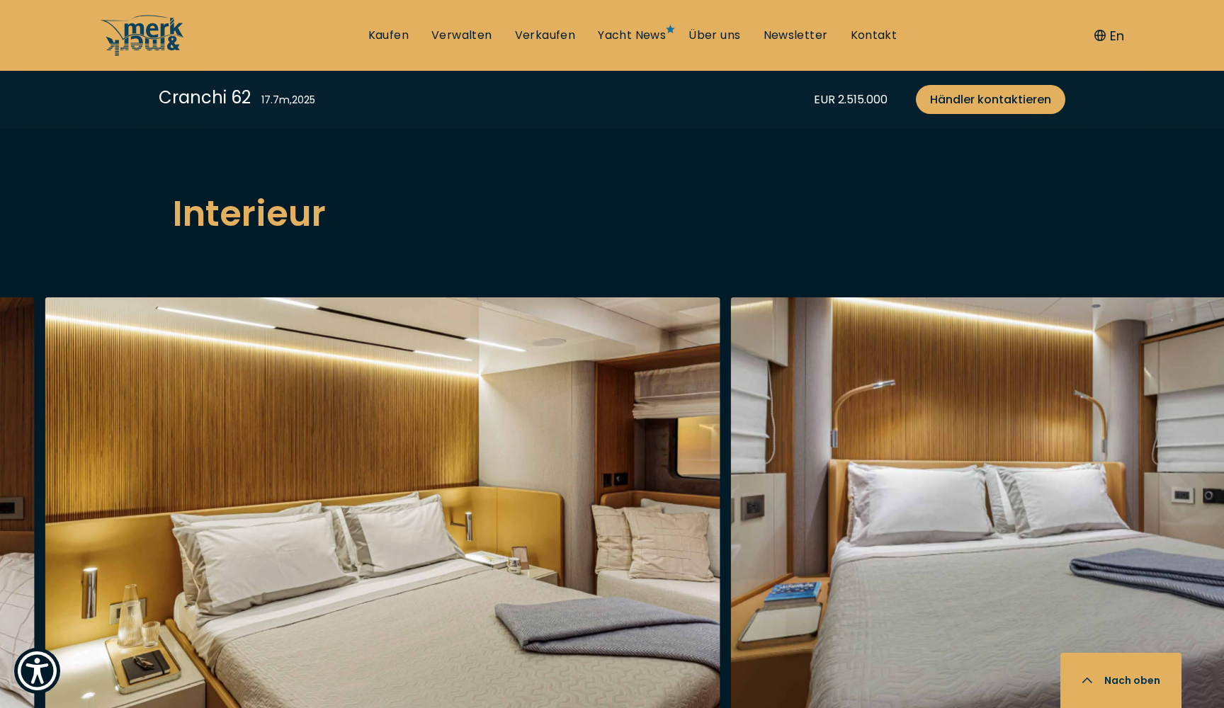
scroll to position [2192, 0]
